Goal: Task Accomplishment & Management: Complete application form

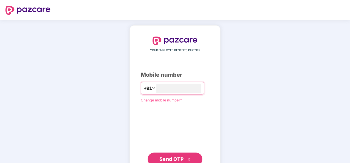
scroll to position [17, 0]
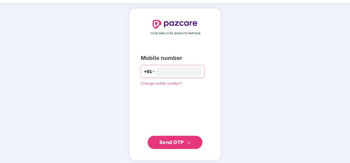
type input "**********"
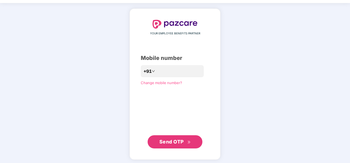
click at [178, 143] on span "Send OTP" at bounding box center [171, 141] width 24 height 6
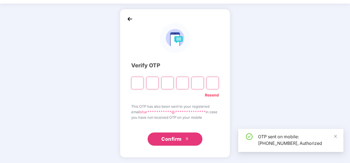
scroll to position [16, 0]
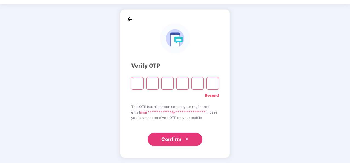
type input "*"
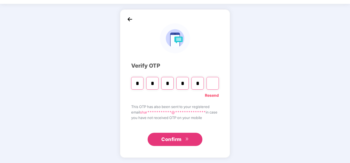
type input "*"
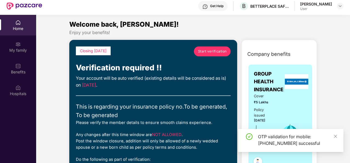
click at [338, 138] on div "OTP validation for mobile: +919108282922 successful" at bounding box center [290, 140] width 105 height 23
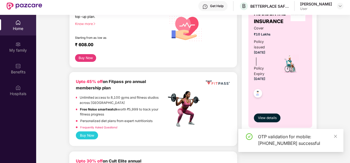
scroll to position [207, 0]
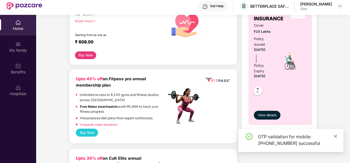
click at [336, 135] on icon "close" at bounding box center [336, 136] width 4 height 4
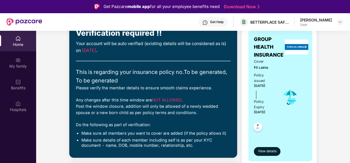
scroll to position [0, 0]
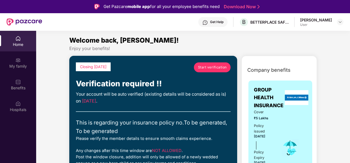
click at [209, 66] on span "Start verification" at bounding box center [212, 66] width 29 height 5
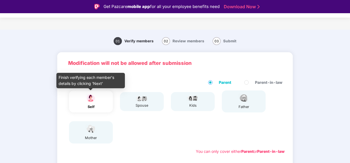
click at [95, 102] on img at bounding box center [91, 98] width 14 height 10
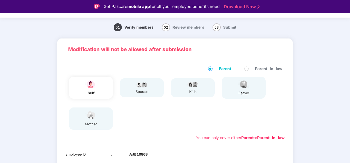
scroll to position [99, 0]
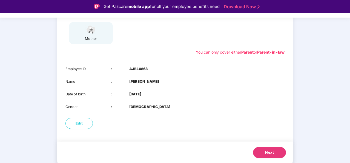
click at [266, 149] on span "Next" at bounding box center [269, 151] width 9 height 5
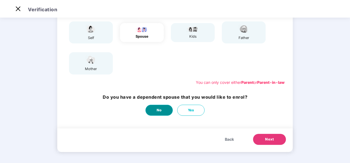
click at [162, 110] on button "No" at bounding box center [159, 109] width 27 height 11
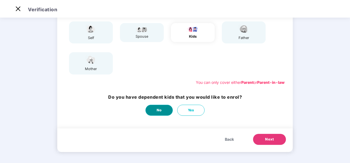
scroll to position [0, 0]
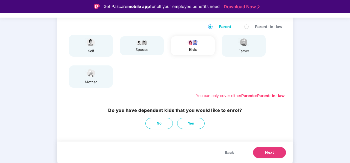
click at [268, 151] on span "Next" at bounding box center [269, 151] width 9 height 5
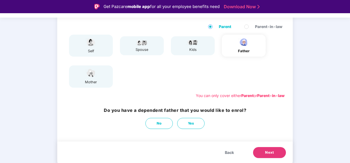
scroll to position [13, 0]
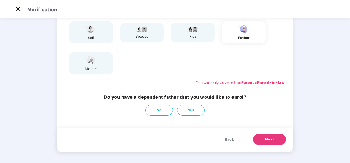
click at [263, 144] on button "Next" at bounding box center [269, 138] width 33 height 11
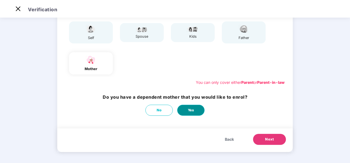
click at [191, 108] on span "Yes" at bounding box center [191, 109] width 6 height 5
select select "******"
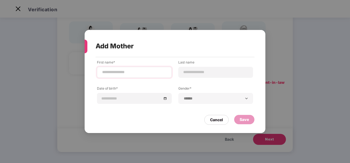
click at [144, 68] on div at bounding box center [134, 72] width 75 height 11
click at [137, 70] on input at bounding box center [134, 72] width 65 height 6
type input "********"
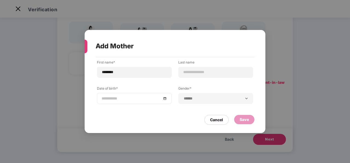
click at [165, 98] on div at bounding box center [134, 98] width 65 height 6
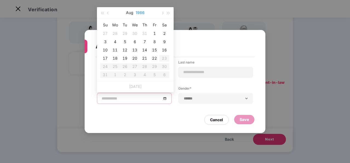
type input "**********"
click at [169, 12] on button "button" at bounding box center [169, 12] width 6 height 11
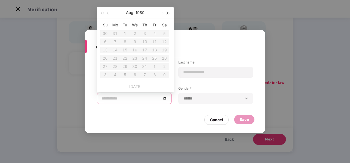
click at [169, 12] on button "button" at bounding box center [169, 12] width 6 height 11
click at [104, 14] on span "button" at bounding box center [102, 13] width 3 height 3
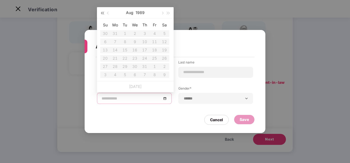
click at [104, 14] on span "button" at bounding box center [102, 13] width 3 height 3
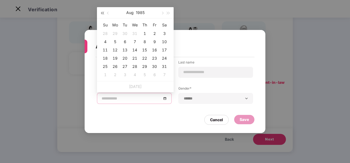
click at [104, 14] on span "button" at bounding box center [102, 13] width 3 height 3
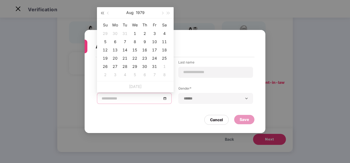
click at [104, 14] on span "button" at bounding box center [102, 13] width 3 height 3
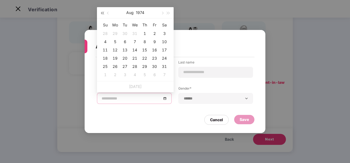
click at [104, 14] on span "button" at bounding box center [102, 13] width 3 height 3
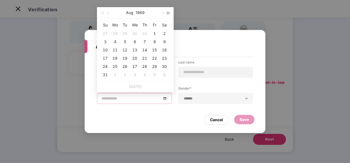
click at [168, 11] on button "button" at bounding box center [169, 12] width 6 height 11
type input "**********"
click at [108, 14] on span "button" at bounding box center [108, 13] width 3 height 3
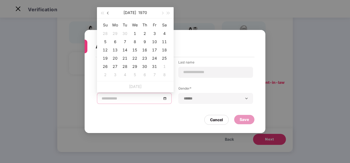
click at [108, 14] on span "button" at bounding box center [108, 13] width 3 height 3
type input "**********"
click at [116, 42] on div "6" at bounding box center [115, 41] width 7 height 7
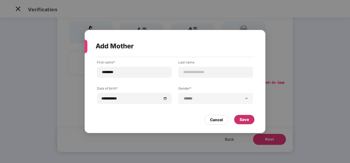
click at [243, 120] on div "Save" at bounding box center [244, 119] width 9 height 6
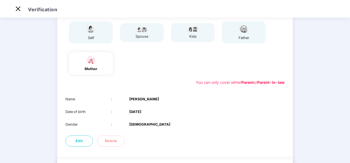
scroll to position [86, 0]
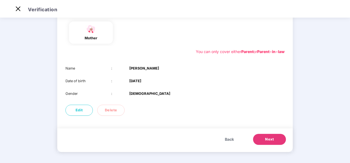
click at [275, 139] on button "Next" at bounding box center [269, 138] width 33 height 11
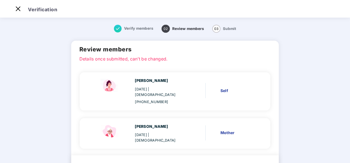
scroll to position [25, 0]
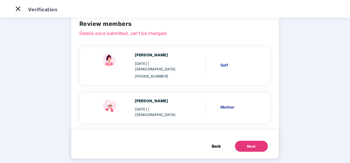
click at [247, 143] on div "Next" at bounding box center [251, 145] width 9 height 5
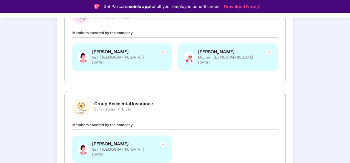
scroll to position [129, 0]
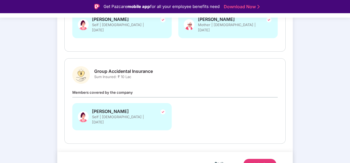
click at [262, 161] on div "Submit" at bounding box center [259, 163] width 13 height 5
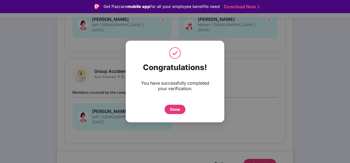
click at [177, 107] on div "Done" at bounding box center [175, 109] width 10 height 6
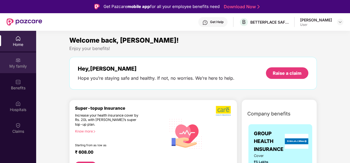
click at [13, 65] on div "My family" at bounding box center [18, 65] width 36 height 5
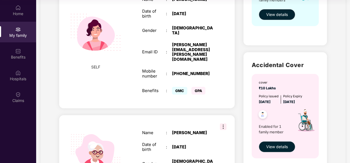
scroll to position [164, 0]
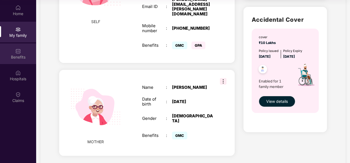
click at [23, 56] on div "Benefits" at bounding box center [18, 56] width 36 height 5
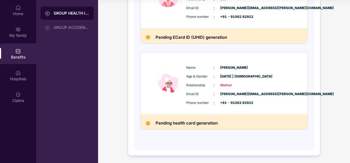
scroll to position [94, 0]
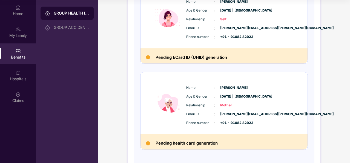
click at [189, 57] on h2 "Pending ECard ID (UHID) generation" at bounding box center [192, 57] width 72 height 7
click at [16, 75] on img at bounding box center [17, 72] width 5 height 5
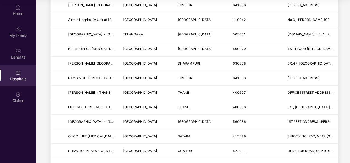
scroll to position [419, 0]
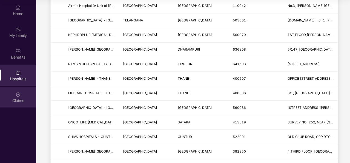
click at [22, 102] on div "Claims" at bounding box center [18, 100] width 36 height 5
